Goal: Task Accomplishment & Management: Use online tool/utility

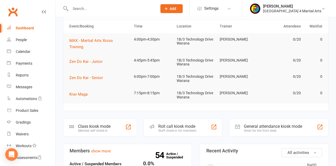
scroll to position [50, 0]
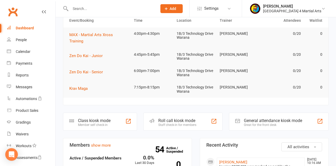
click at [98, 121] on div "Class kiosk mode" at bounding box center [94, 120] width 33 height 5
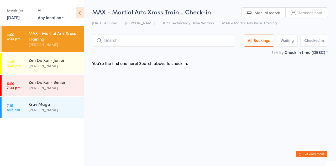
click at [112, 43] on input "search" at bounding box center [163, 41] width 143 height 12
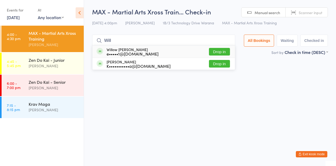
type input "Will"
click at [226, 53] on button "Drop in" at bounding box center [219, 52] width 21 height 8
